Goal: Information Seeking & Learning: Learn about a topic

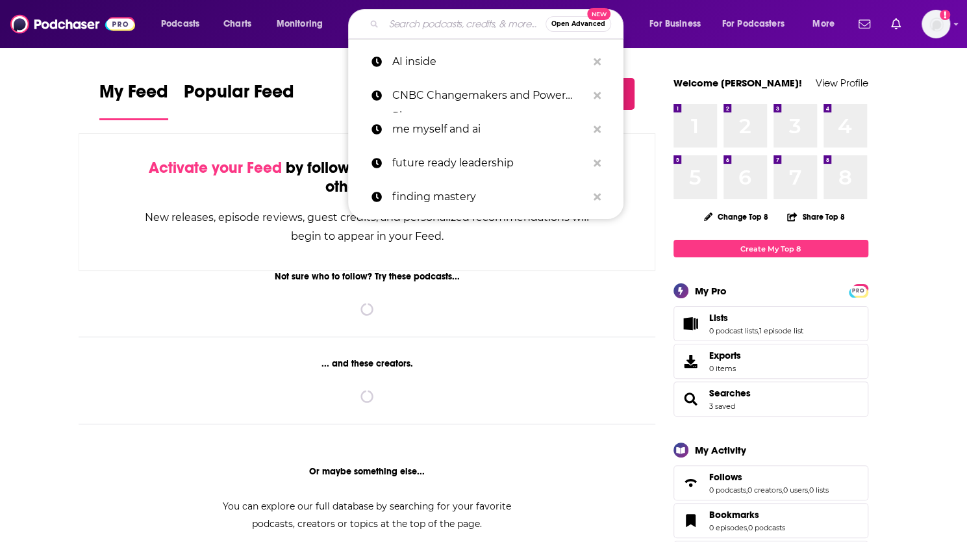
click at [407, 22] on input "Search podcasts, credits, & more..." at bounding box center [465, 24] width 162 height 21
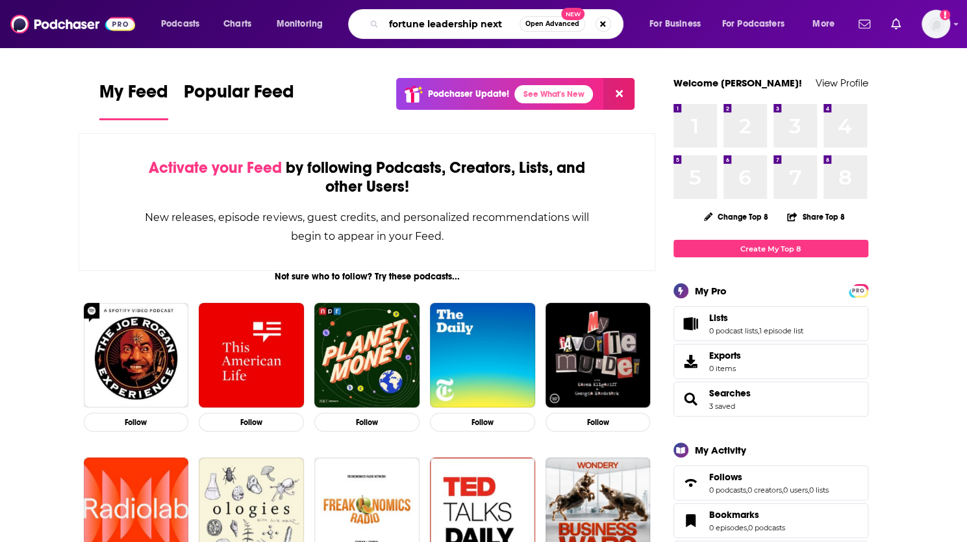
type input "fortune leadership next"
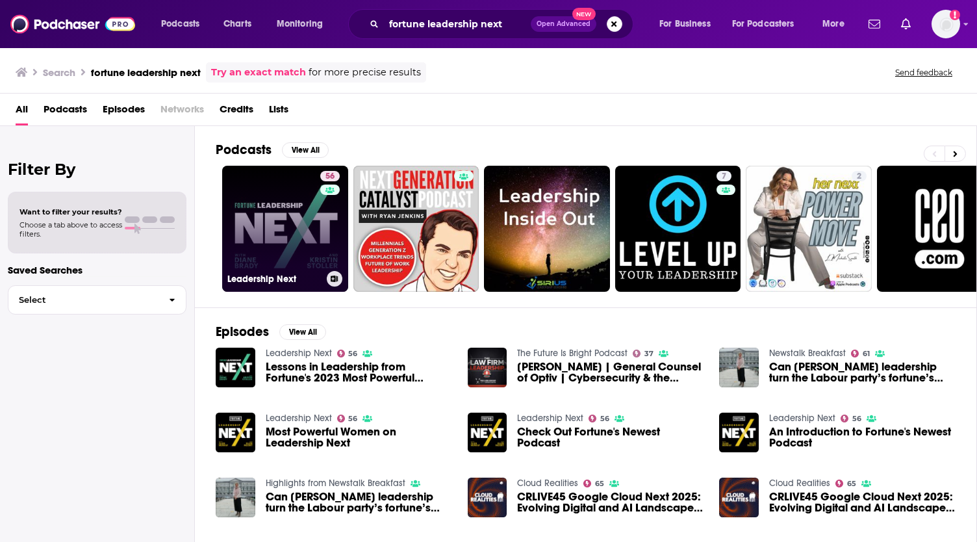
click at [312, 235] on link "56 Leadership Next" at bounding box center [285, 229] width 126 height 126
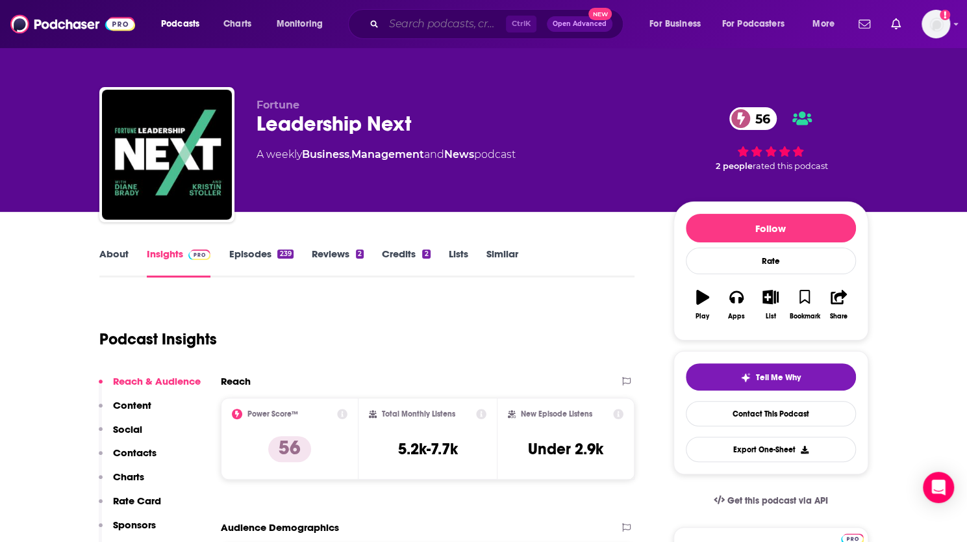
click at [402, 18] on input "Search podcasts, credits, & more..." at bounding box center [445, 24] width 122 height 21
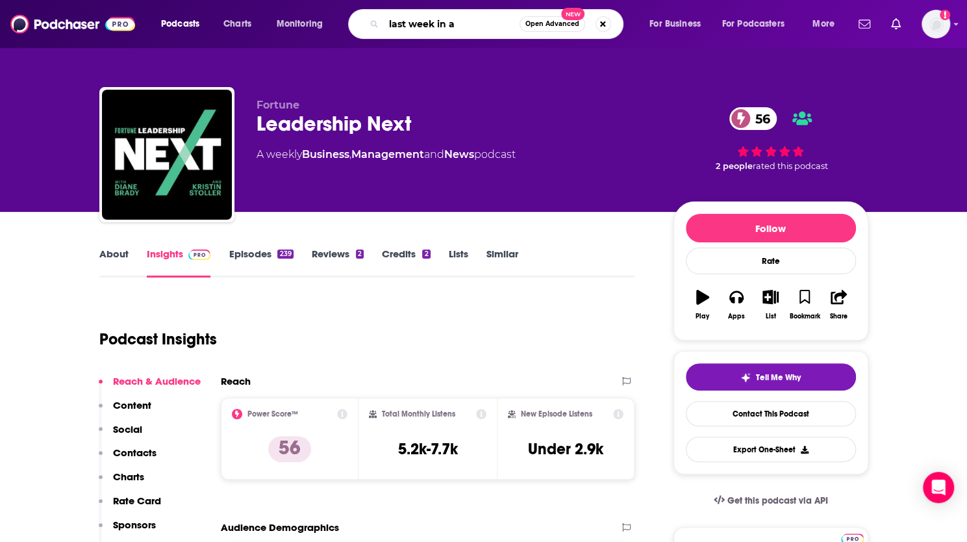
type input "last week in ai"
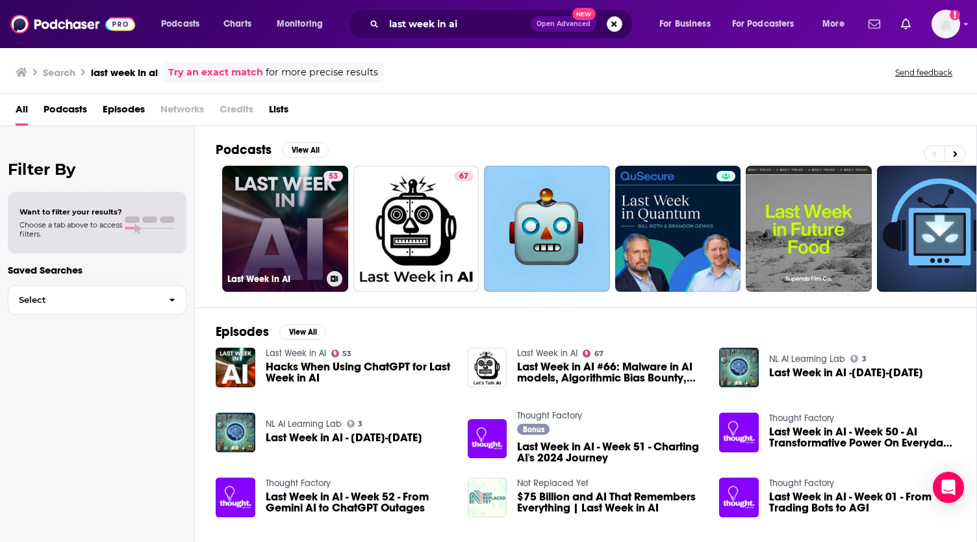
click at [300, 197] on link "53 Last Week in AI" at bounding box center [285, 229] width 126 height 126
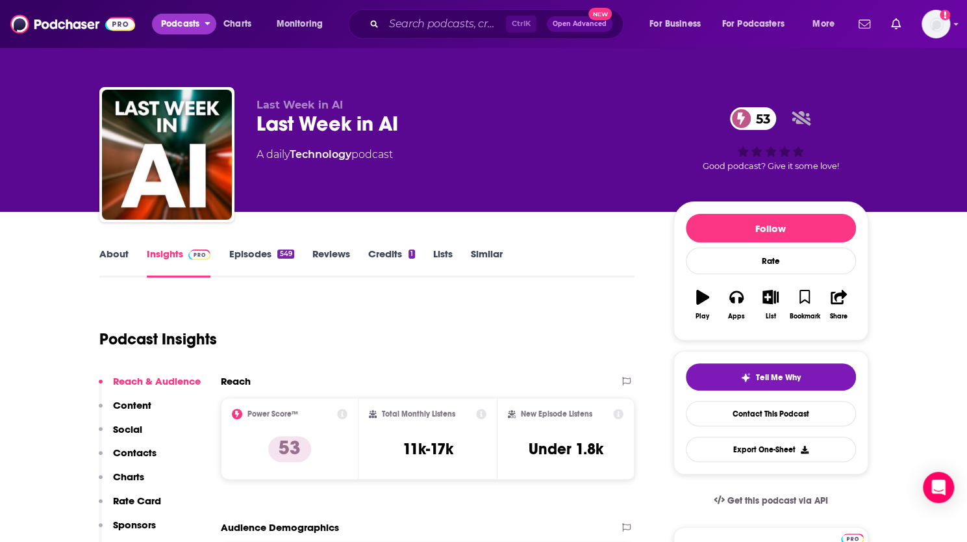
click at [180, 28] on span "Podcasts" at bounding box center [180, 24] width 38 height 18
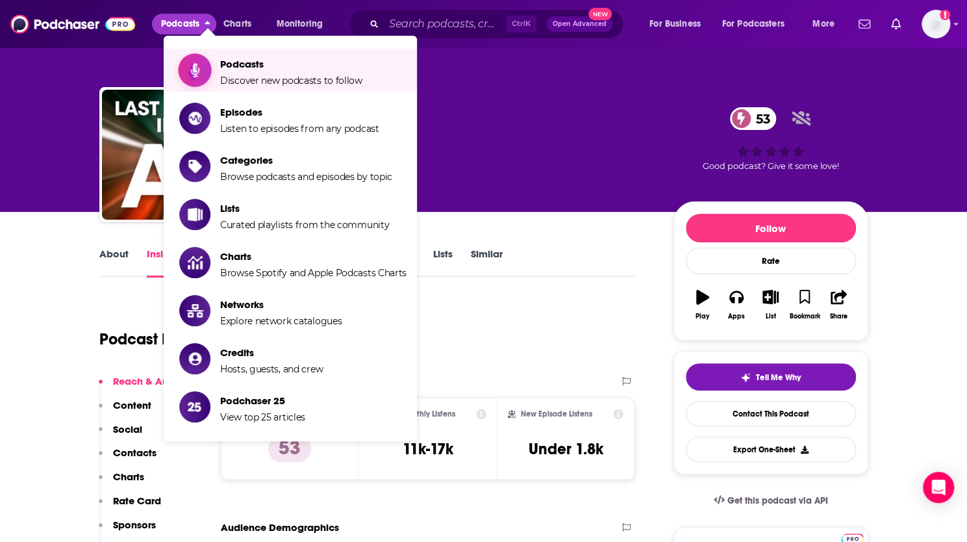
click at [262, 85] on span "Discover new podcasts to follow" at bounding box center [291, 81] width 142 height 12
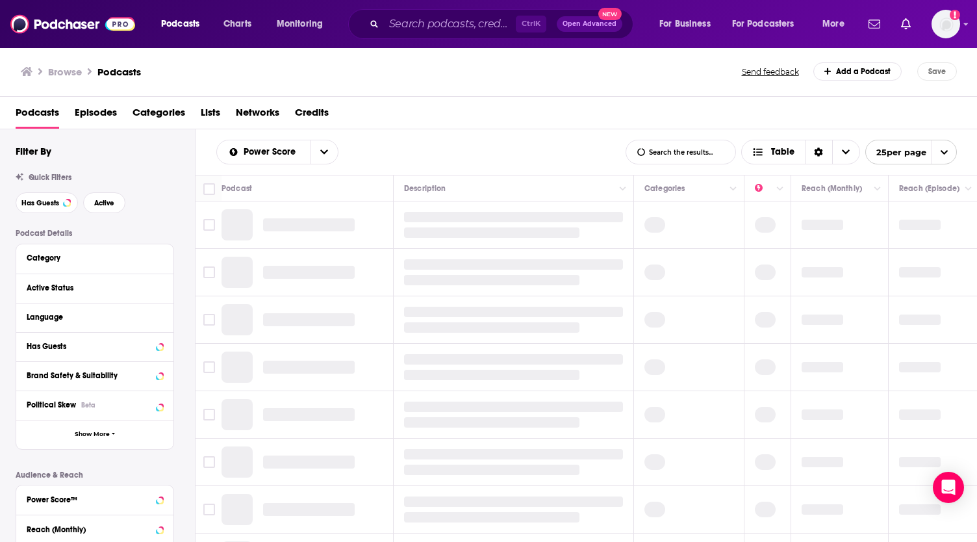
click at [183, 21] on span "Podcasts" at bounding box center [180, 24] width 38 height 18
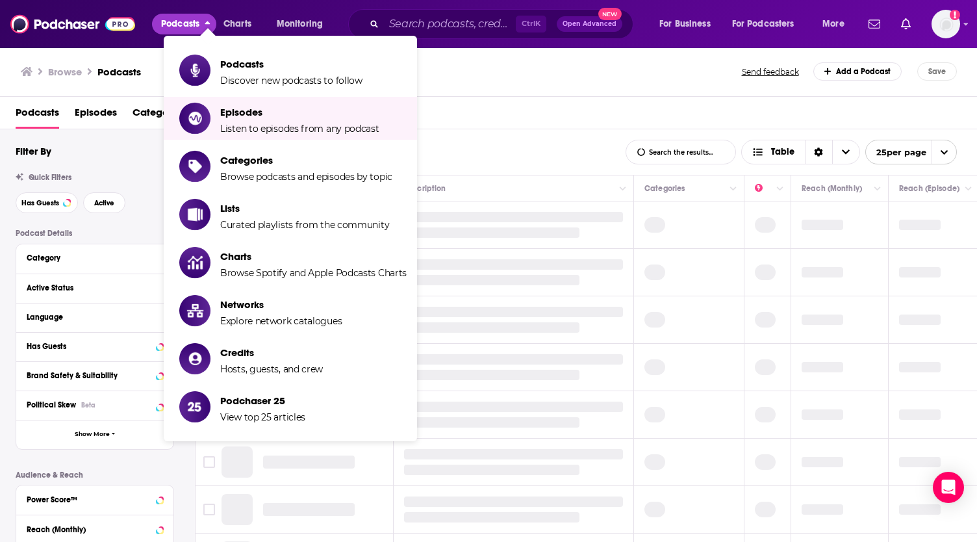
click at [298, 166] on span "Categories" at bounding box center [306, 160] width 172 height 12
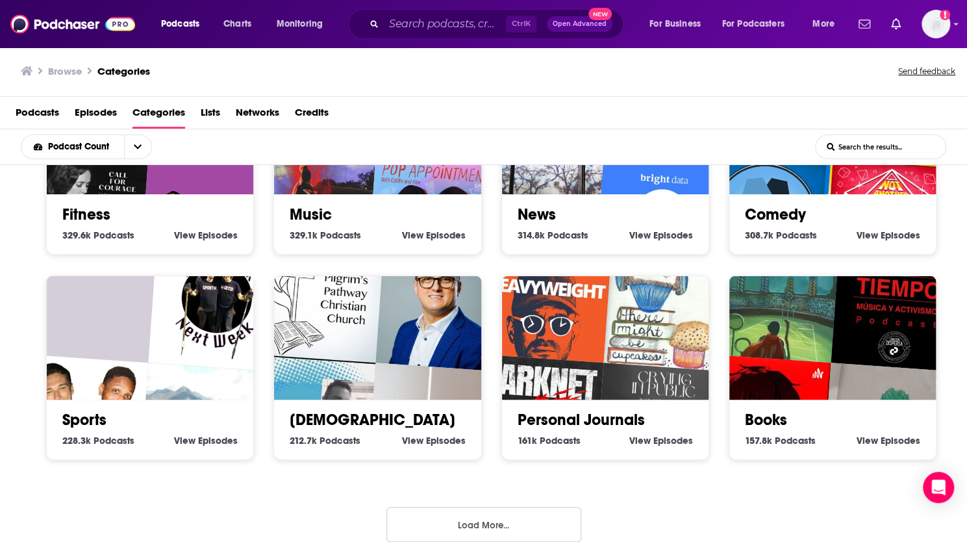
scroll to position [539, 0]
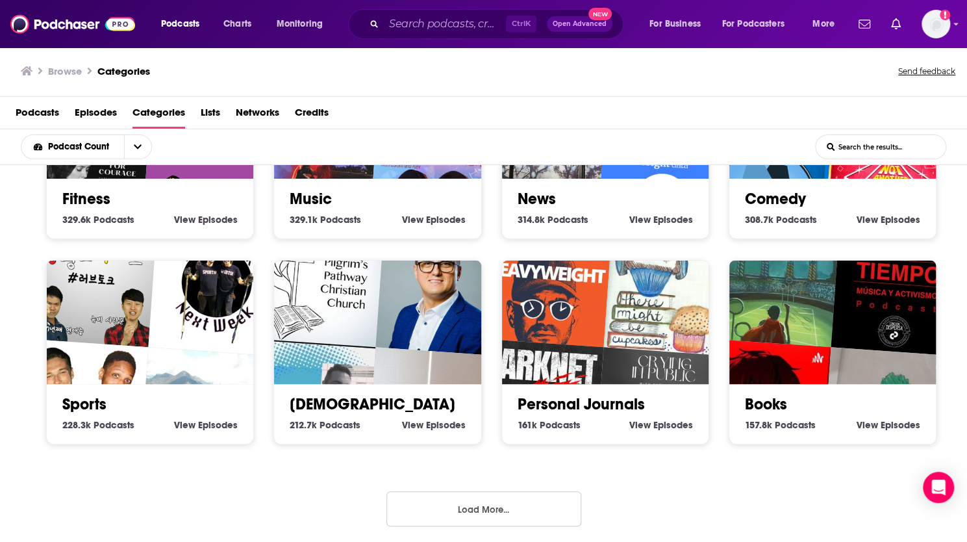
click at [505, 503] on button "Load More..." at bounding box center [484, 508] width 195 height 35
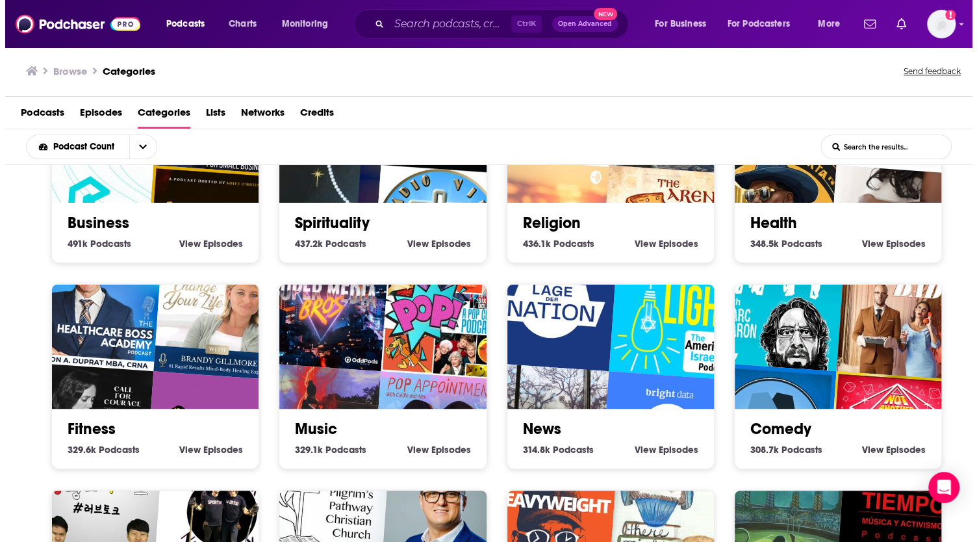
scroll to position [325, 0]
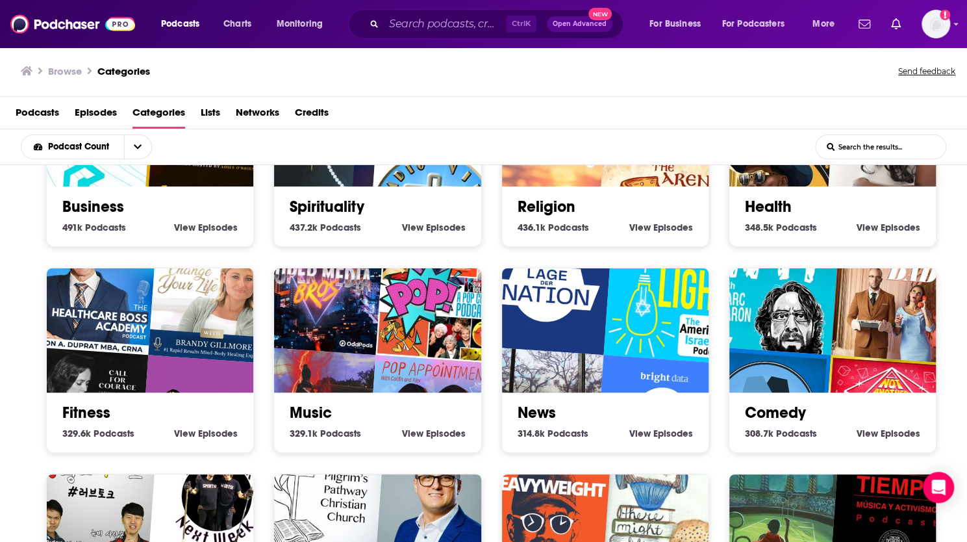
click at [201, 225] on span "Episodes" at bounding box center [218, 228] width 40 height 12
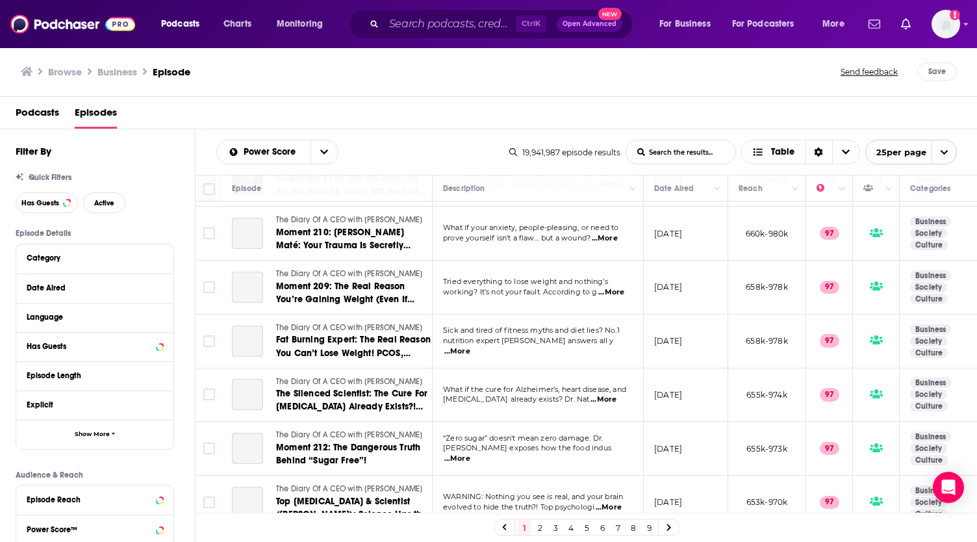
scroll to position [325, 0]
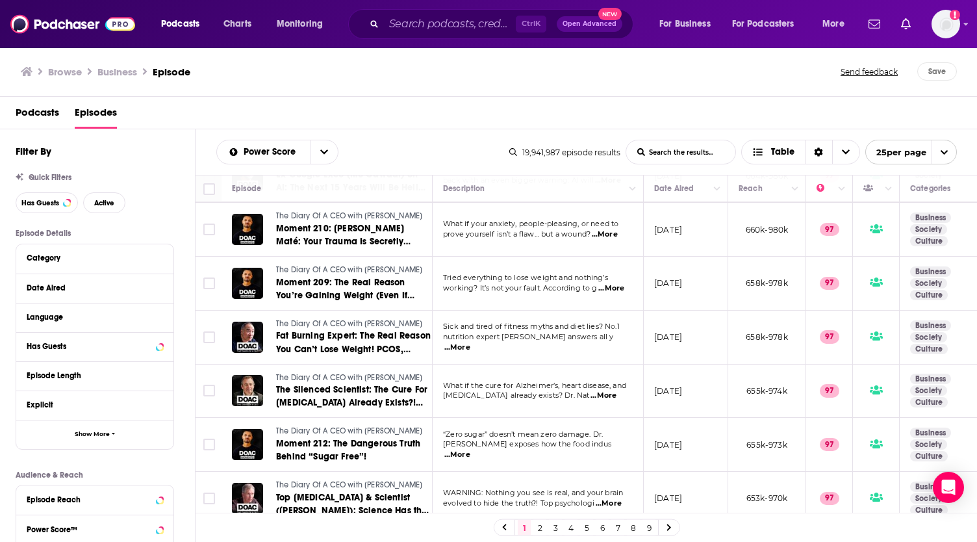
click at [25, 114] on span "Podcasts" at bounding box center [38, 115] width 44 height 27
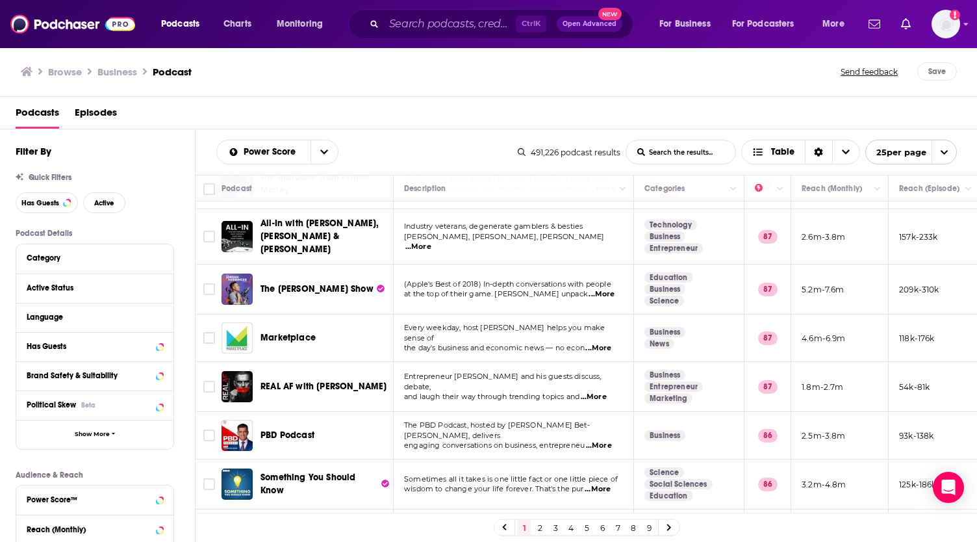
scroll to position [933, 0]
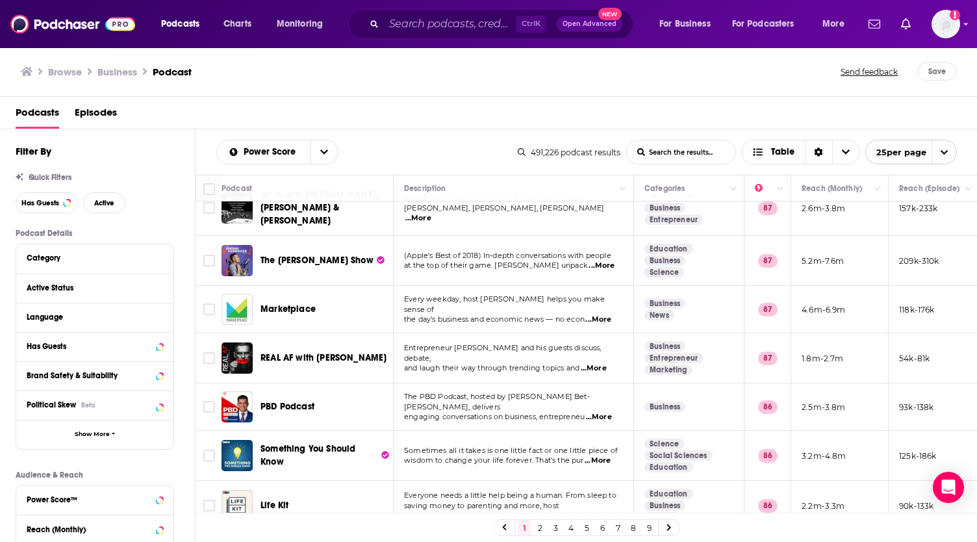
click at [538, 529] on link "2" at bounding box center [539, 528] width 13 height 16
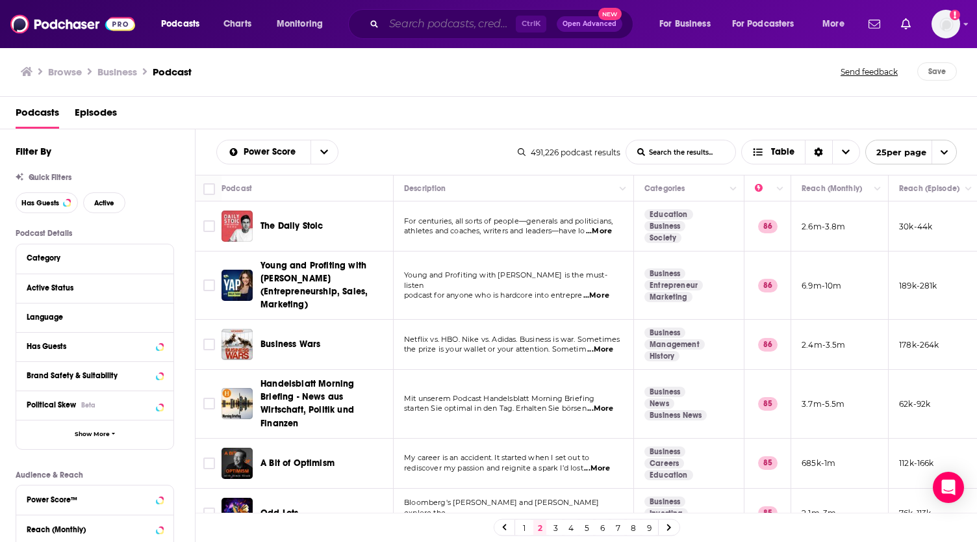
click at [406, 26] on input "Search podcasts, credits, & more..." at bounding box center [450, 24] width 132 height 21
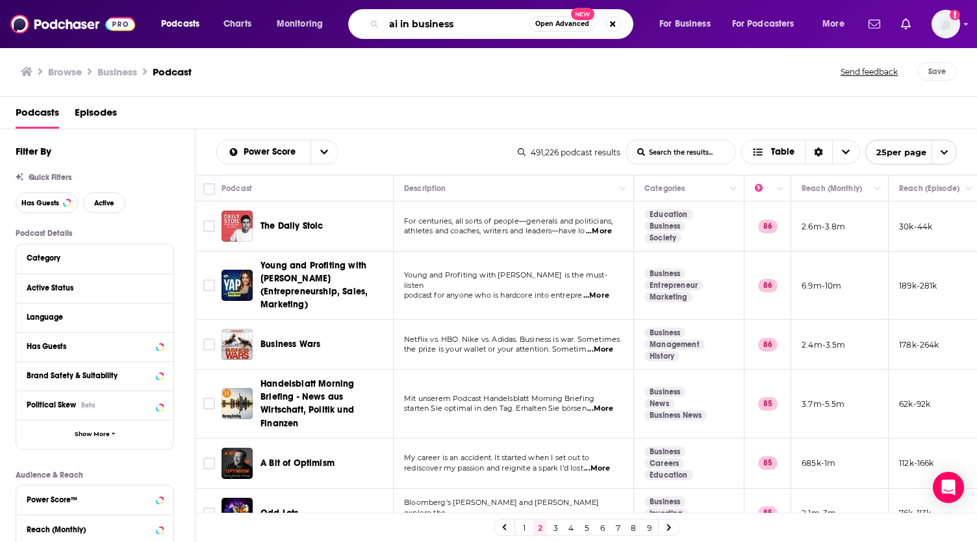
type input "ai in business"
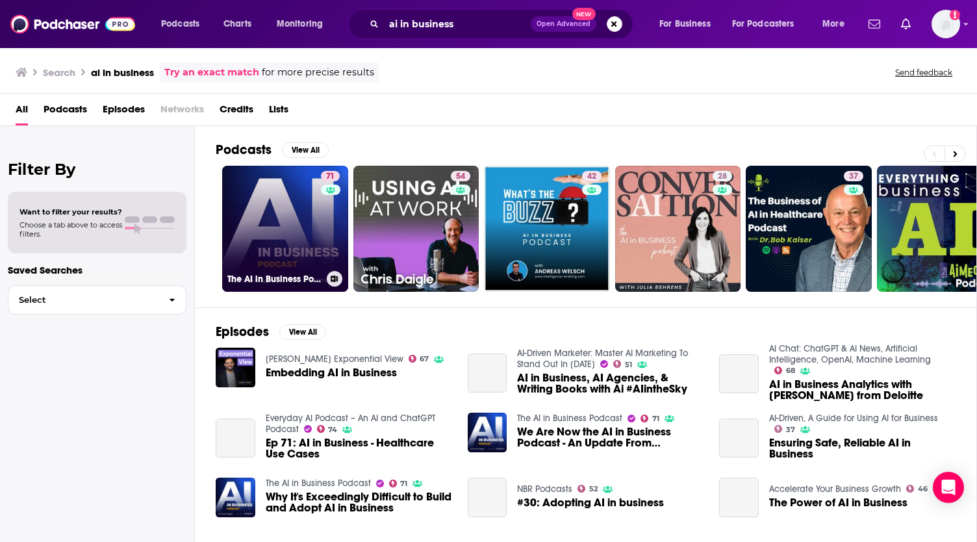
click at [287, 210] on link "71 The AI in Business Podcast" at bounding box center [285, 229] width 126 height 126
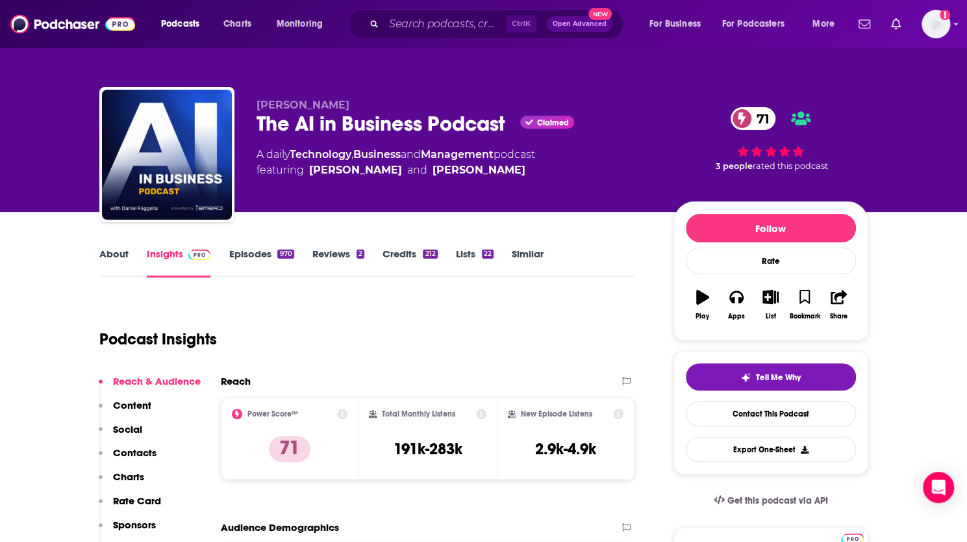
click at [120, 252] on link "About" at bounding box center [113, 263] width 29 height 30
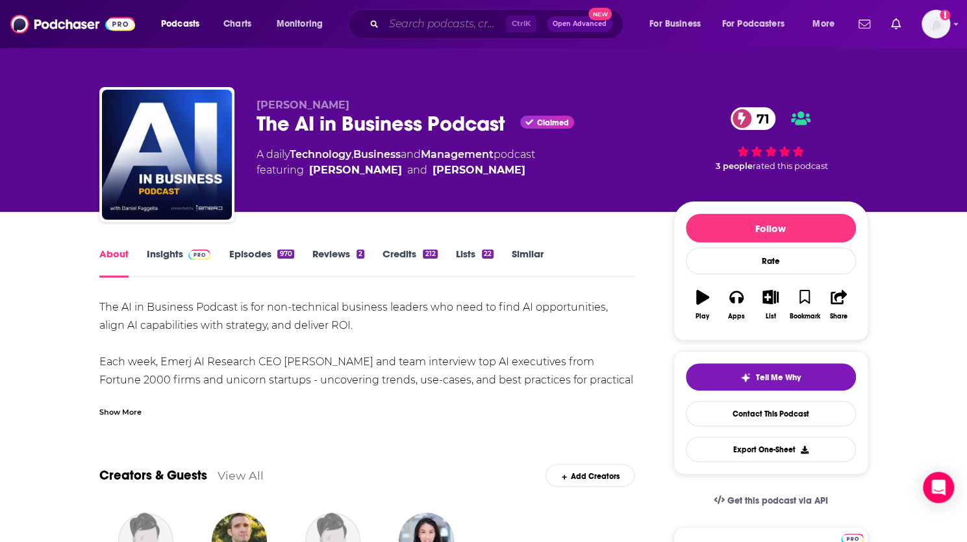
click at [450, 15] on input "Search podcasts, credits, & more..." at bounding box center [445, 24] width 122 height 21
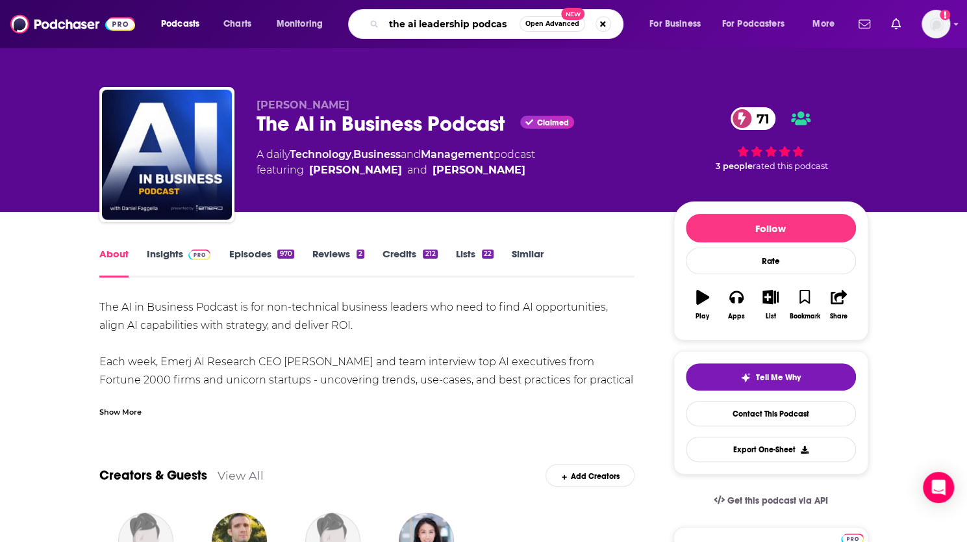
type input "the ai leadership podcast"
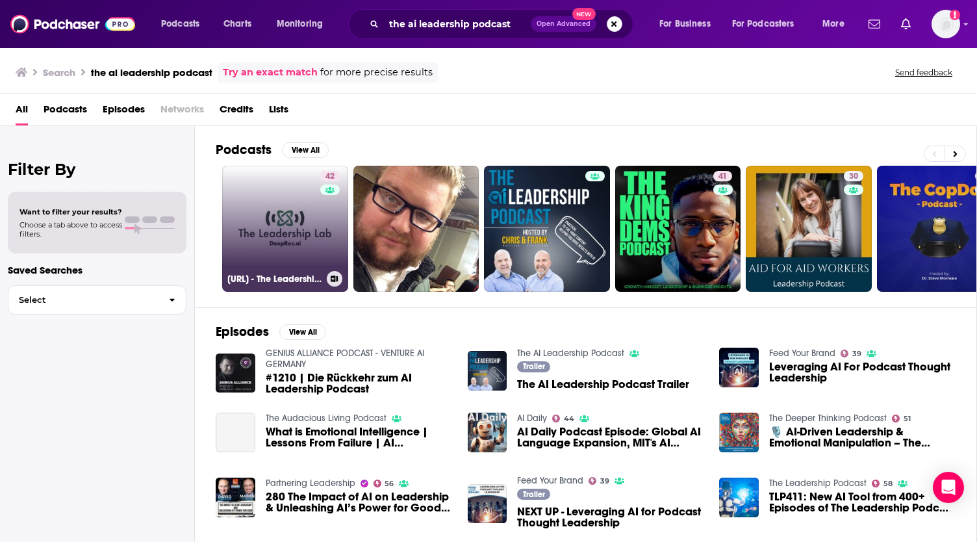
click at [291, 227] on link "42 [URL] - The Leadership Lab Podcast" at bounding box center [285, 229] width 126 height 126
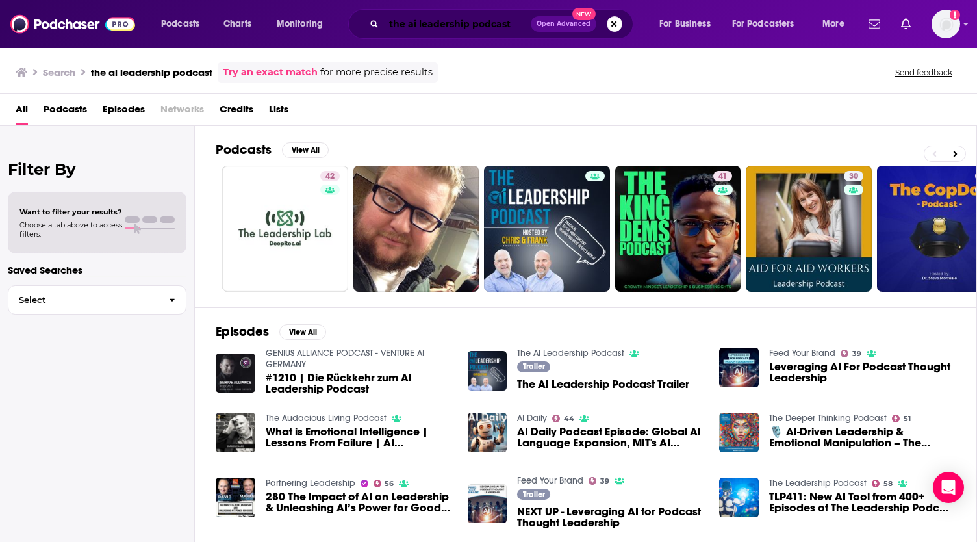
click at [514, 21] on input "the ai leadership podcast" at bounding box center [457, 24] width 147 height 21
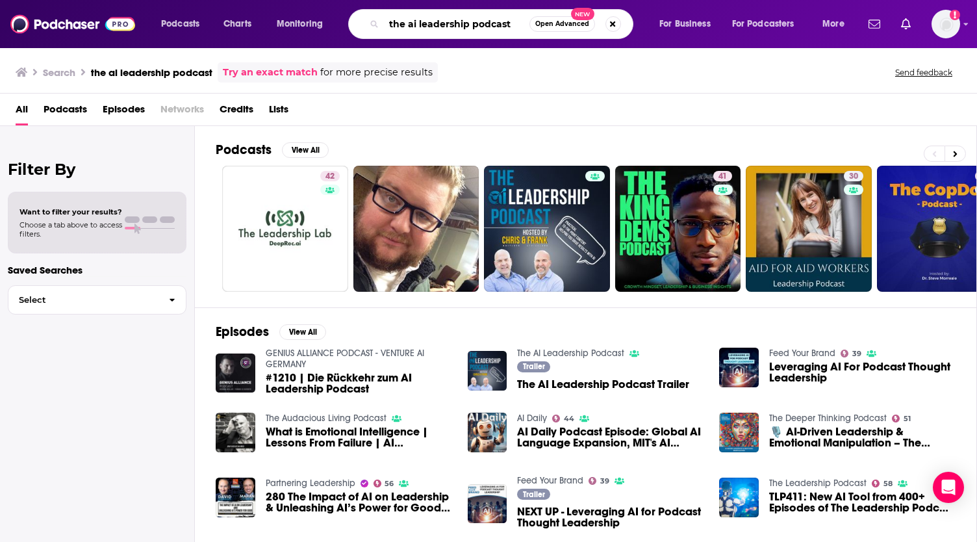
click at [499, 24] on input "the ai leadership podcast" at bounding box center [457, 24] width 146 height 21
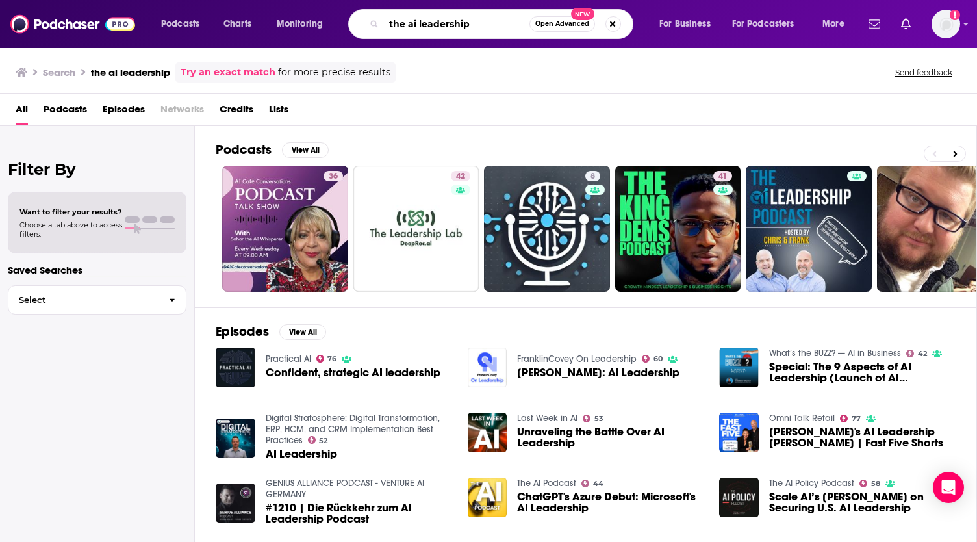
click at [393, 23] on input "the ai leadership" at bounding box center [457, 24] width 146 height 21
type input "ai leadership"
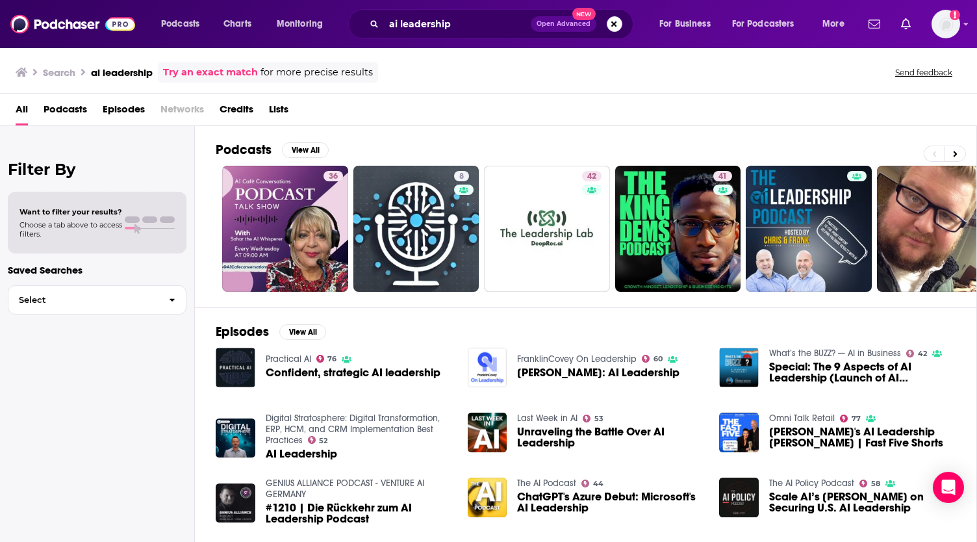
scroll to position [189, 0]
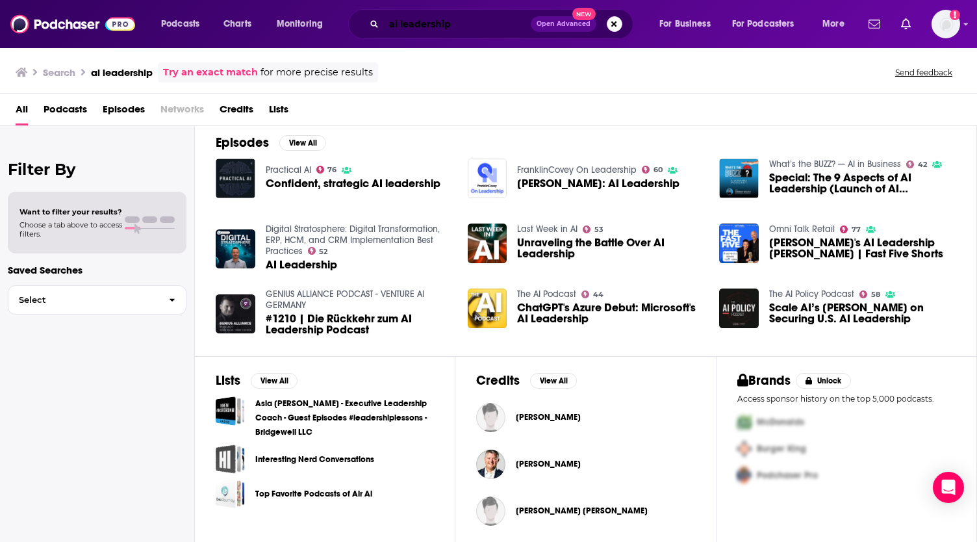
click at [457, 22] on input "ai leadership" at bounding box center [457, 24] width 147 height 21
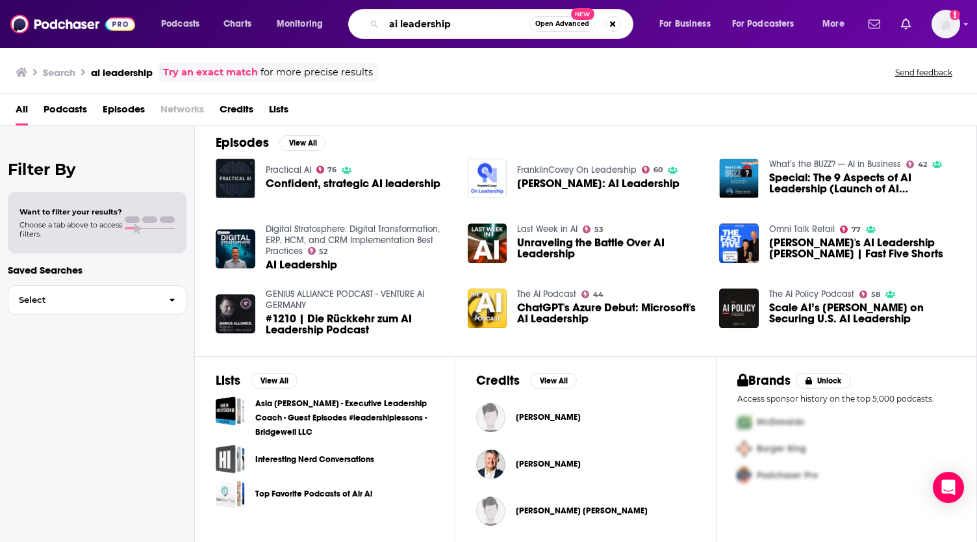
click at [487, 18] on input "ai leadership" at bounding box center [457, 24] width 146 height 21
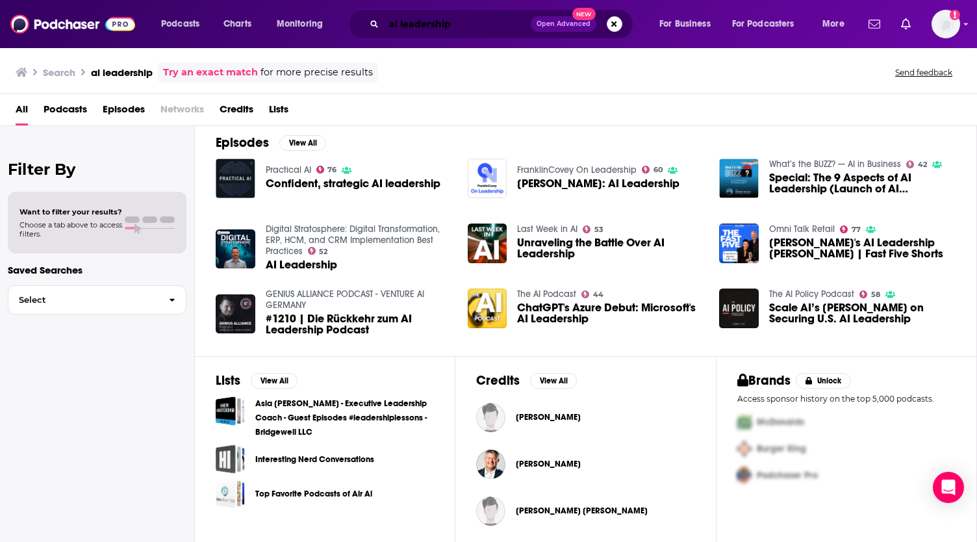
click at [464, 19] on input "ai leadership" at bounding box center [457, 24] width 147 height 21
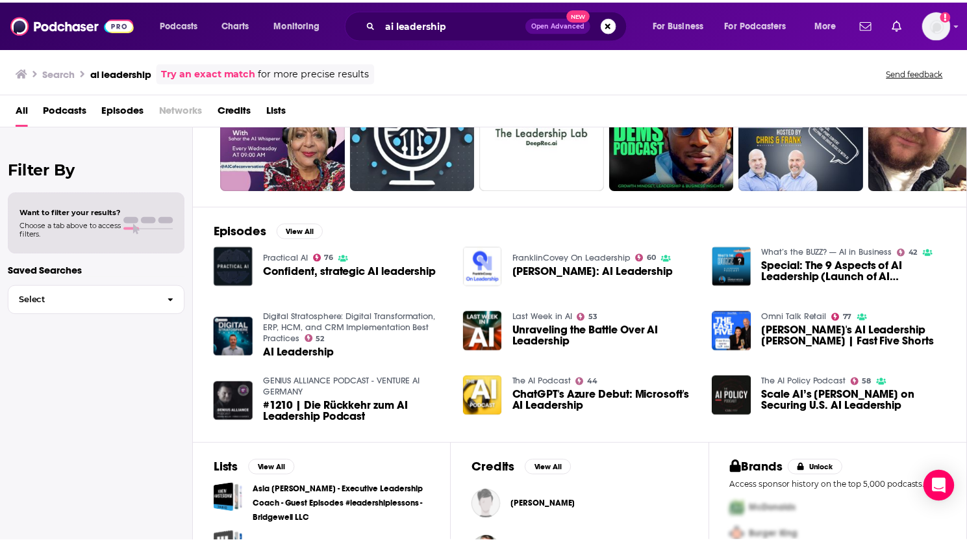
scroll to position [0, 0]
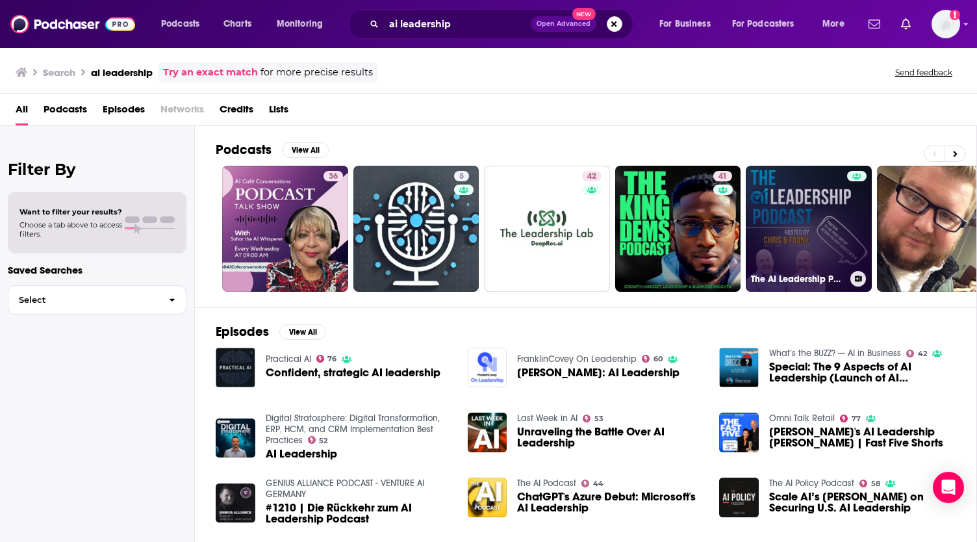
click at [843, 188] on link "The AI Leadership Podcast" at bounding box center [809, 229] width 126 height 126
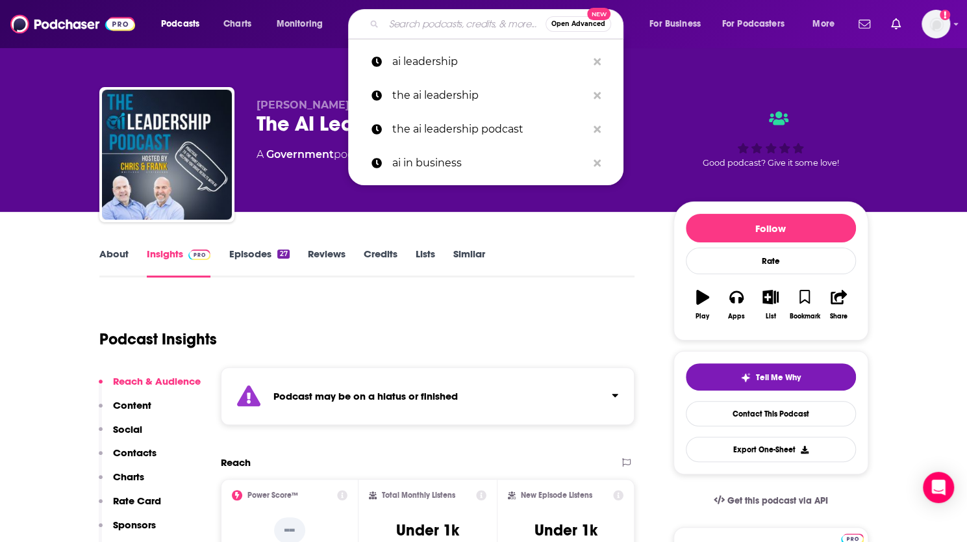
click at [469, 29] on input "Search podcasts, credits, & more..." at bounding box center [465, 24] width 162 height 21
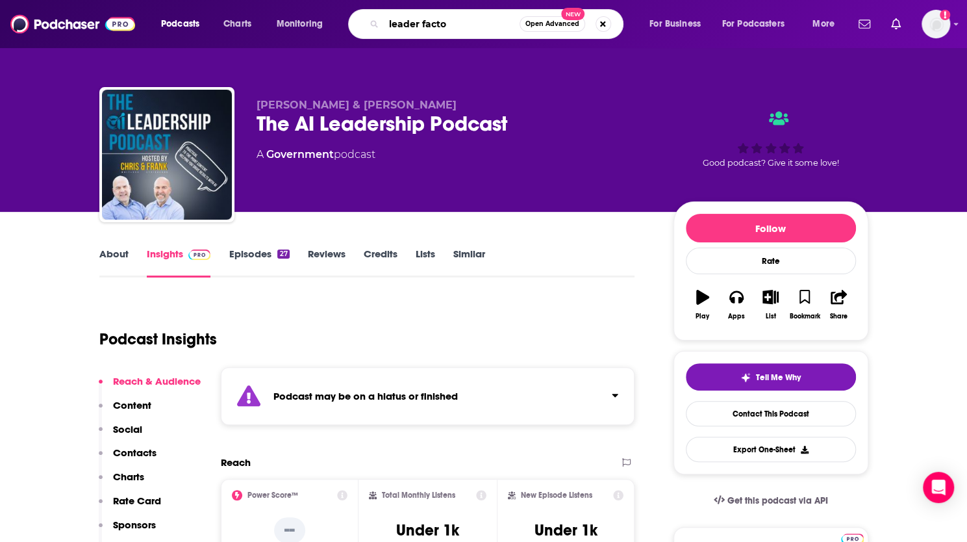
type input "leader factor"
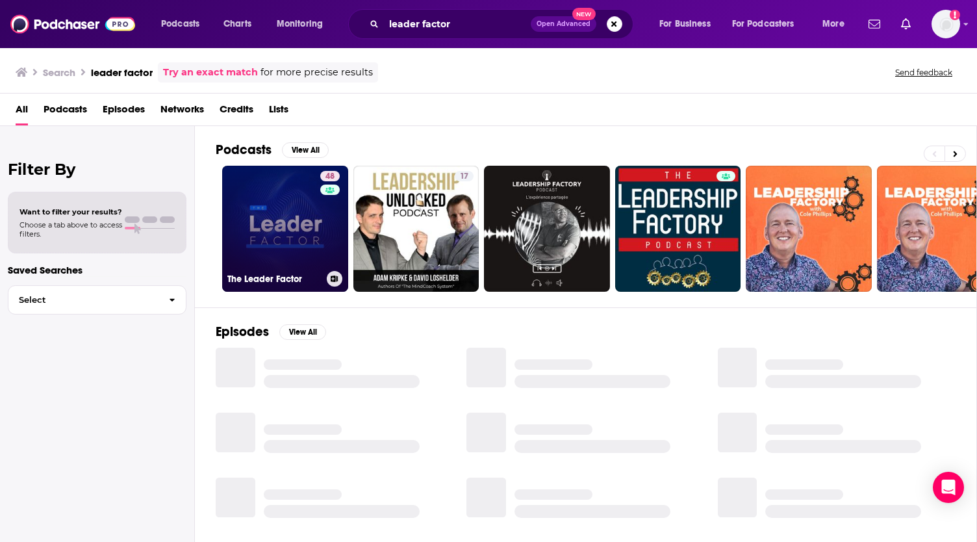
click at [314, 240] on link "48 The Leader Factor" at bounding box center [285, 229] width 126 height 126
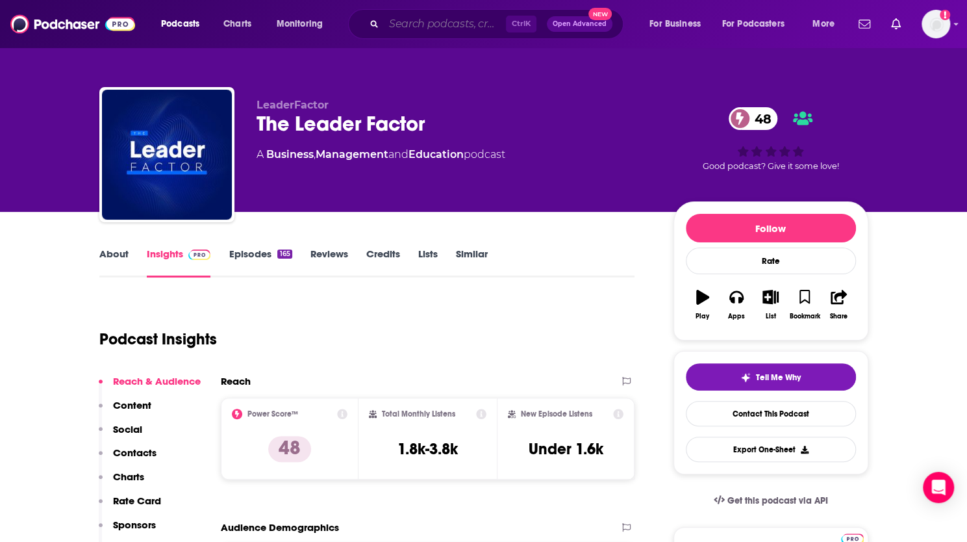
click at [438, 18] on input "Search podcasts, credits, & more..." at bounding box center [445, 24] width 122 height 21
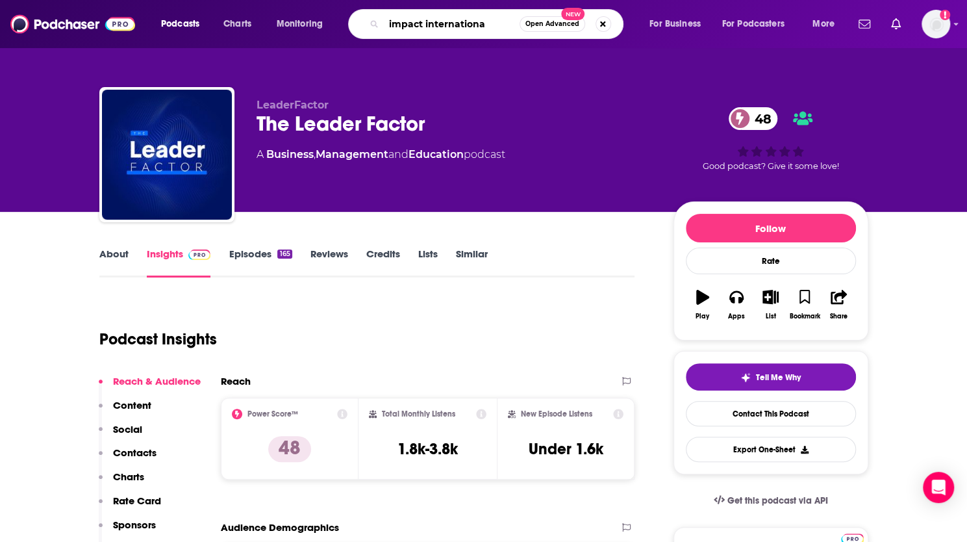
type input "impact international"
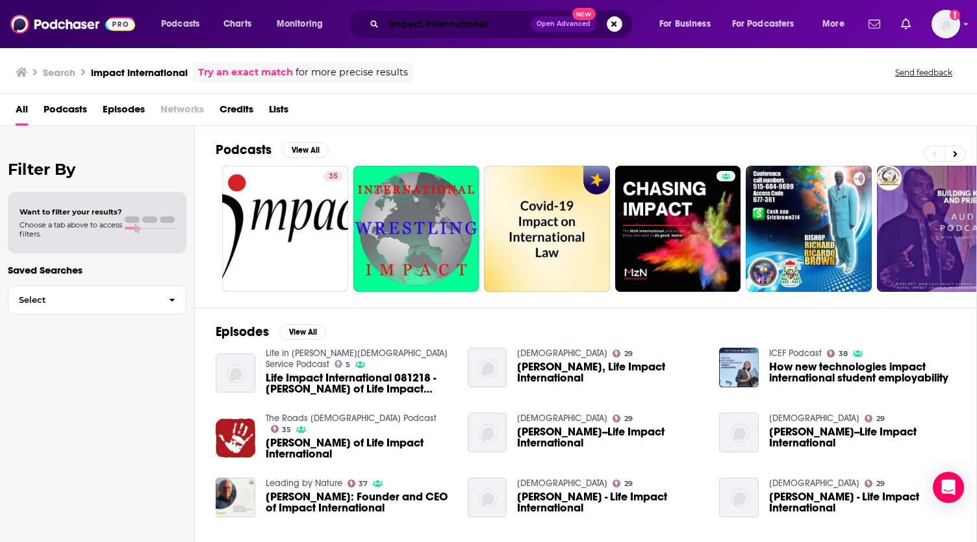
click at [478, 24] on input "impact international" at bounding box center [457, 24] width 147 height 21
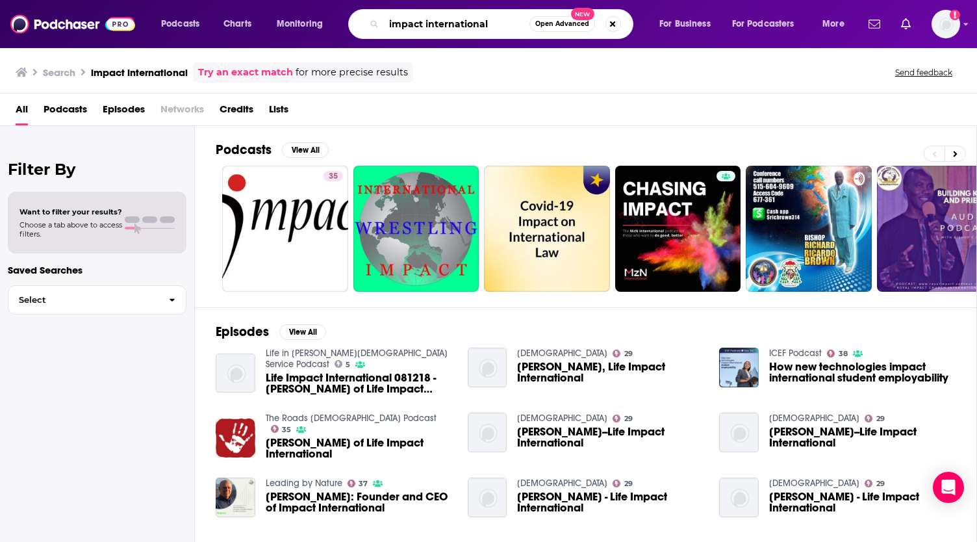
drag, startPoint x: 497, startPoint y: 23, endPoint x: 361, endPoint y: 26, distance: 135.8
click at [361, 26] on div "impact international Open Advanced New" at bounding box center [490, 24] width 285 height 30
type input "ai in business"
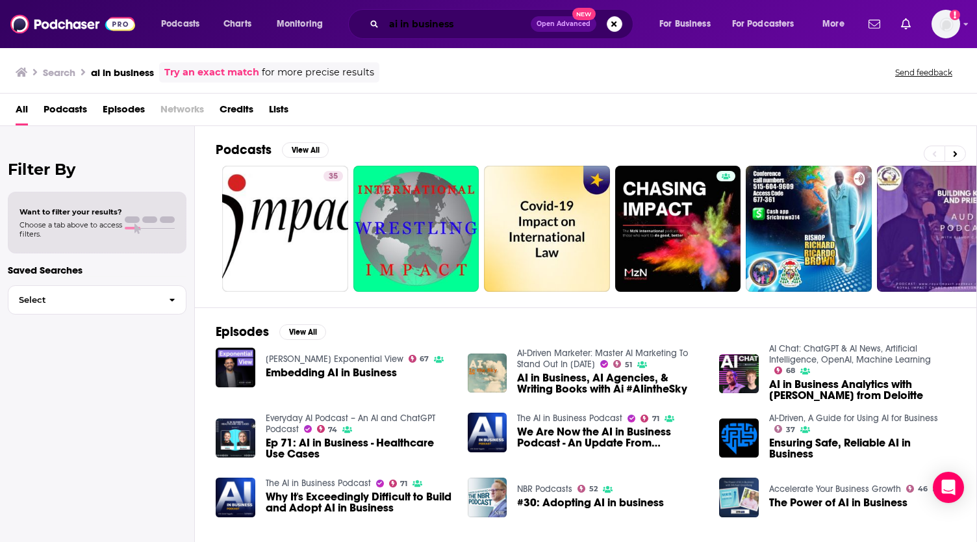
click at [505, 29] on input "ai in business" at bounding box center [457, 24] width 147 height 21
click at [77, 99] on span "Podcasts" at bounding box center [66, 112] width 44 height 27
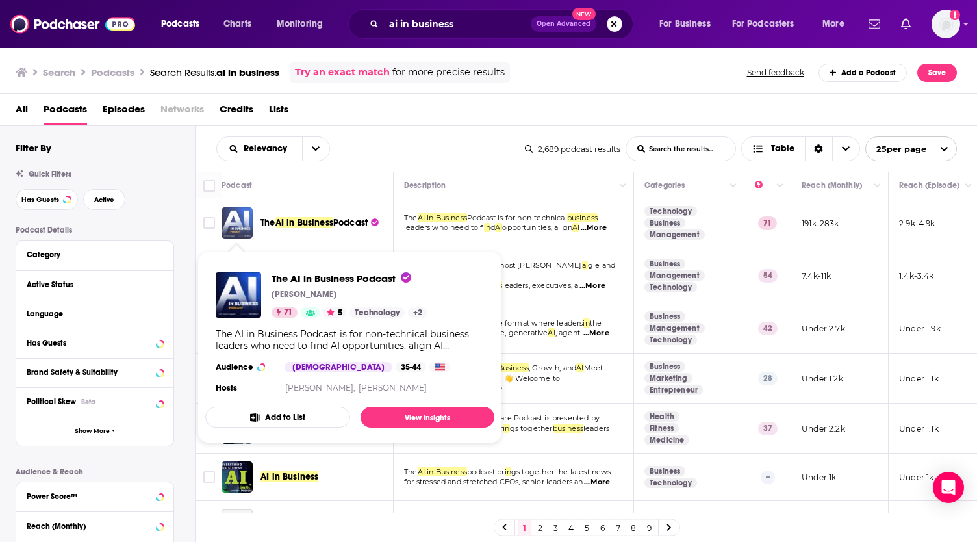
click at [242, 225] on img "The AI in Business Podcast" at bounding box center [237, 222] width 31 height 31
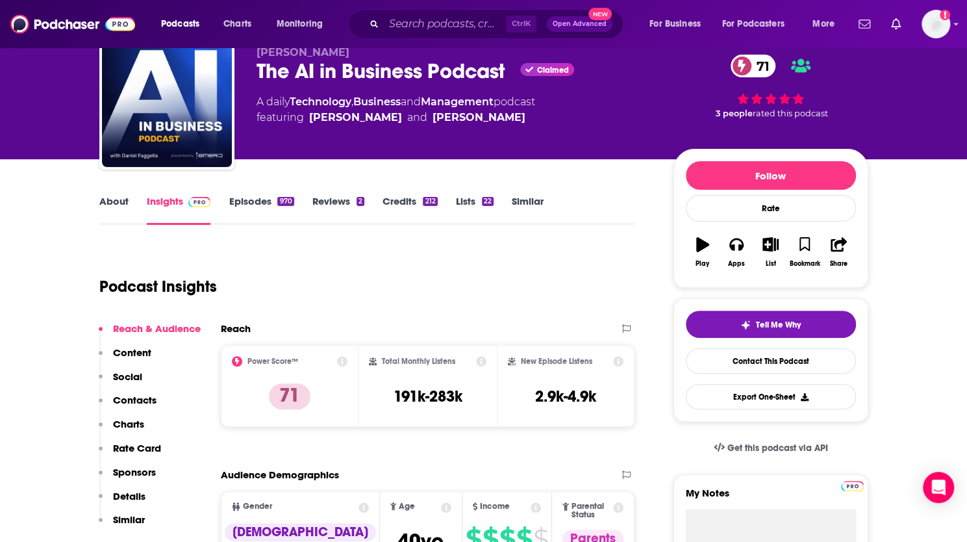
scroll to position [325, 0]
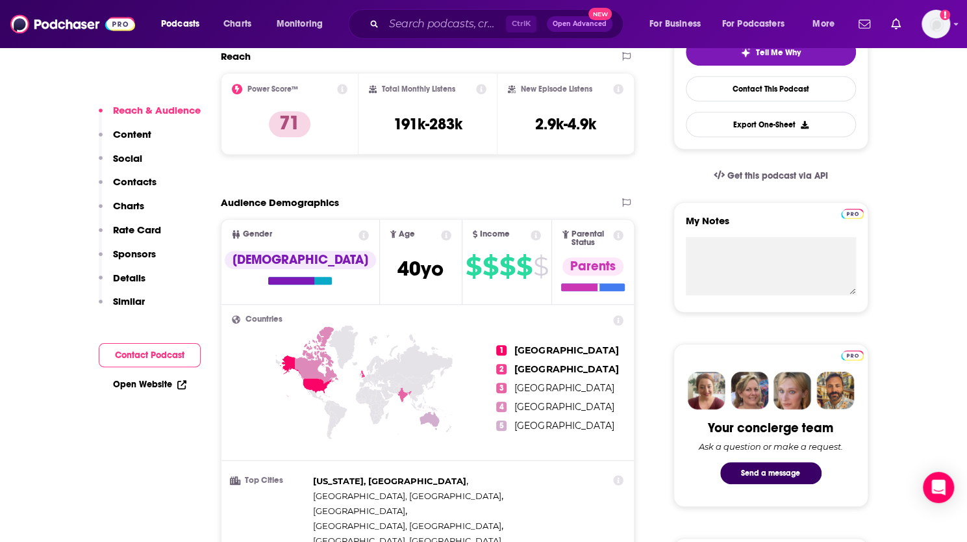
click at [122, 302] on p "Similar" at bounding box center [129, 301] width 32 height 12
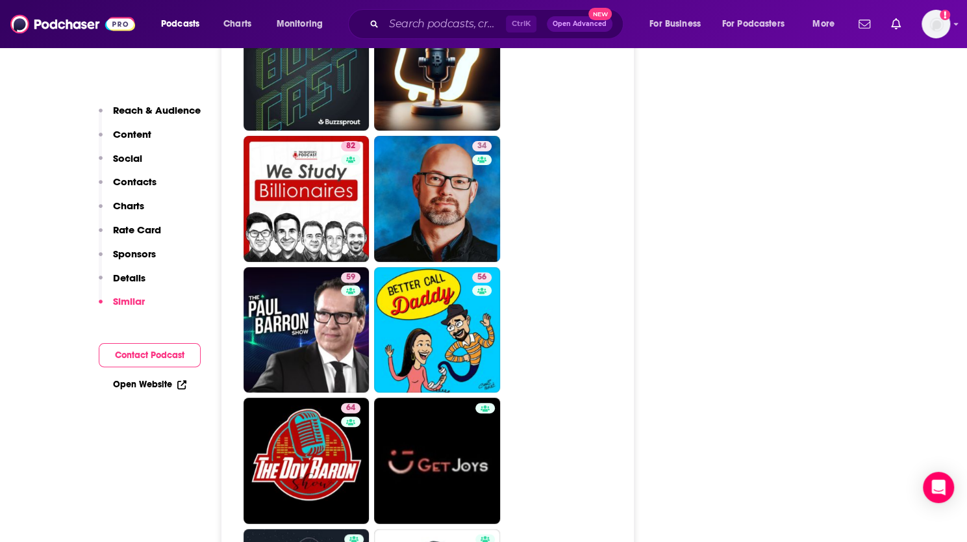
scroll to position [6004, 0]
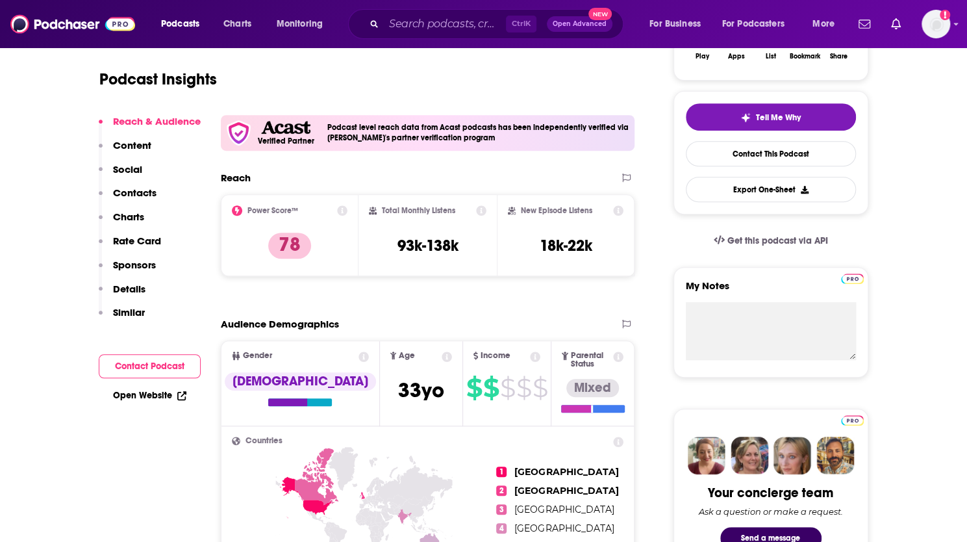
scroll to position [390, 0]
